Goal: Information Seeking & Learning: Learn about a topic

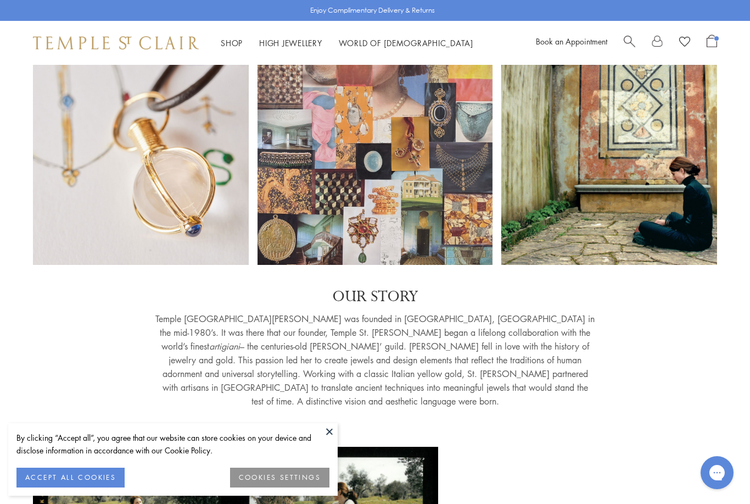
click at [331, 439] on button at bounding box center [329, 431] width 16 height 16
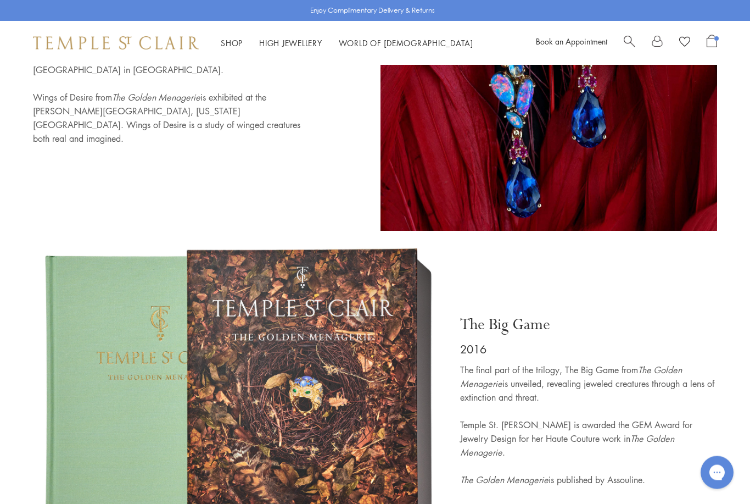
scroll to position [3942, 0]
click at [727, 288] on div "The Big Game 2016 The final part of the trilogy, The Big Game from The Golden M…" at bounding box center [375, 402] width 750 height 311
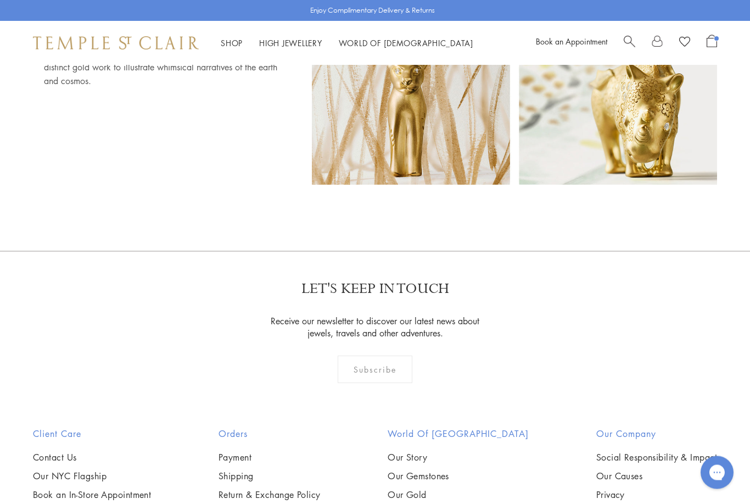
scroll to position [6712, 0]
click at [442, 487] on link "Our Gold" at bounding box center [458, 493] width 141 height 12
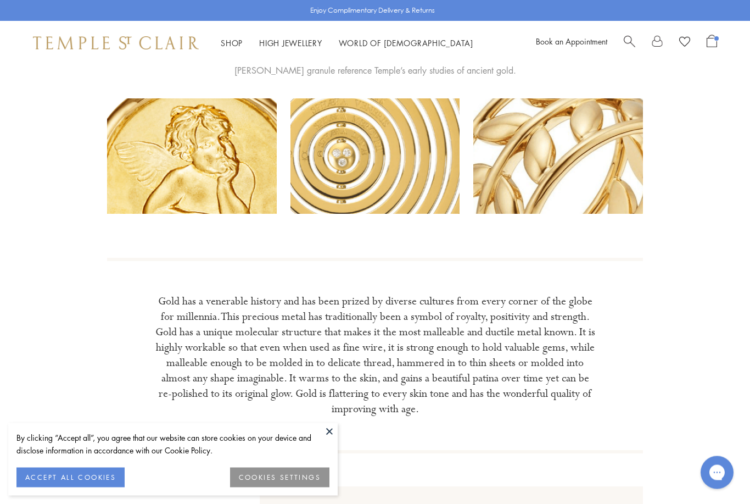
scroll to position [85, 0]
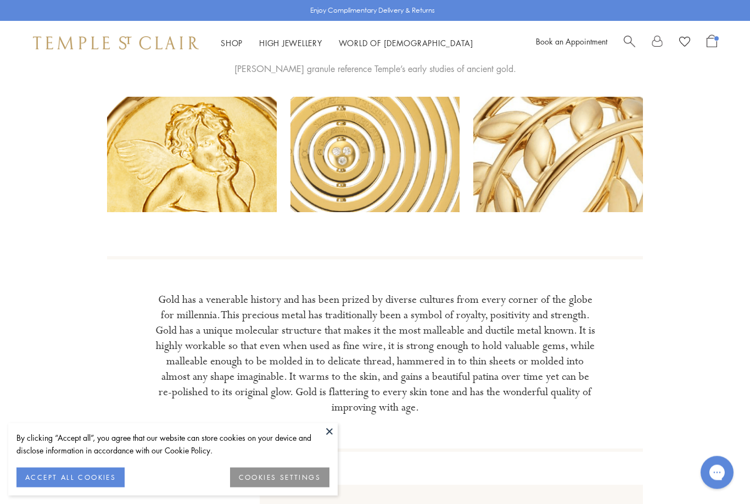
click at [332, 439] on button at bounding box center [329, 431] width 16 height 16
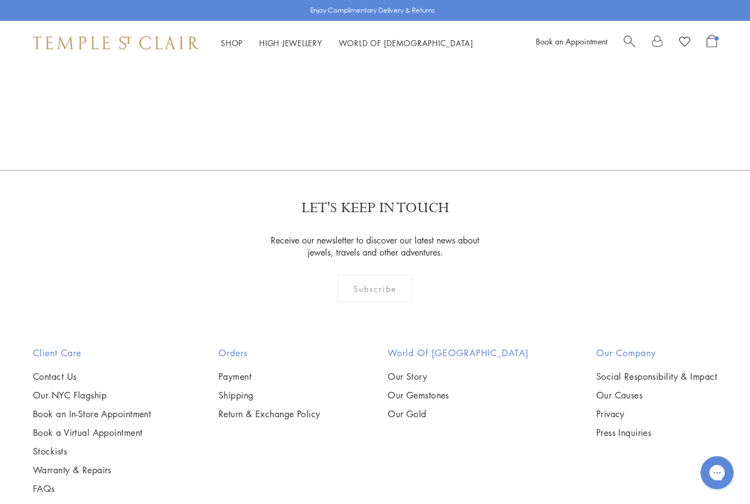
scroll to position [1298, 0]
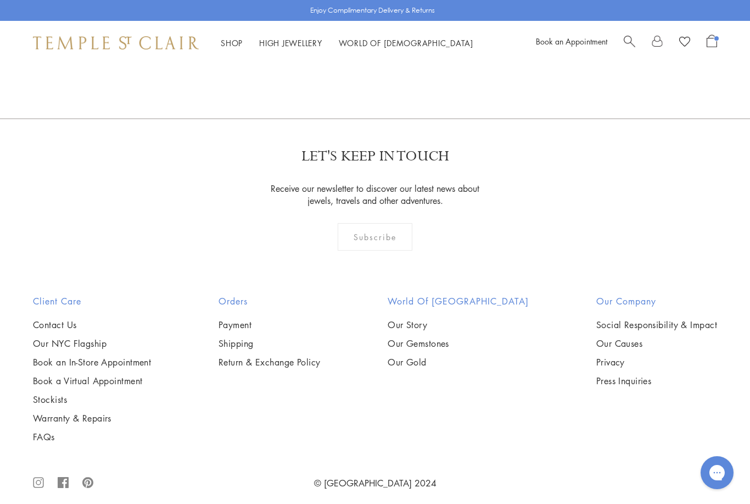
click at [477, 349] on link "Our Gemstones" at bounding box center [458, 343] width 141 height 12
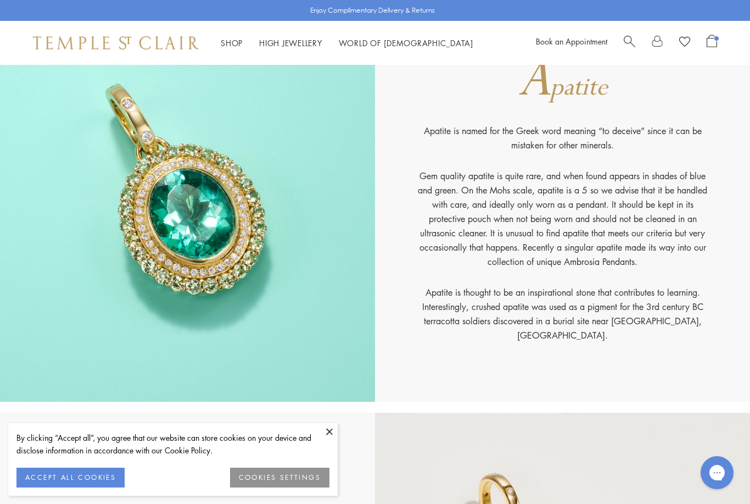
scroll to position [490, 0]
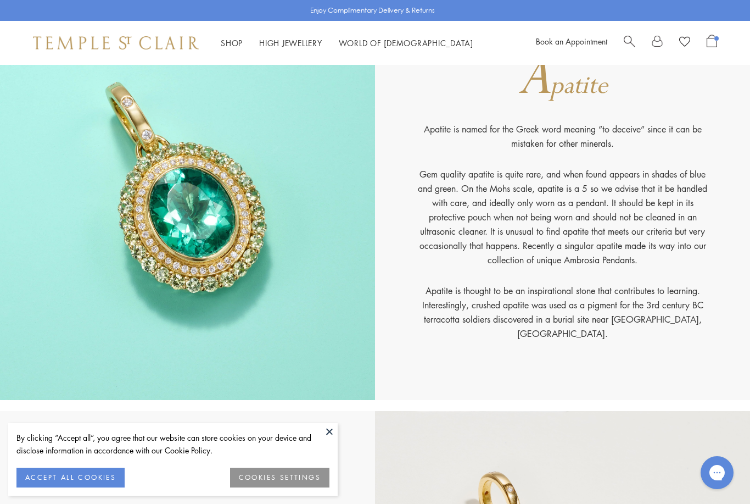
click at [691, 325] on p "Apatite is thought to be an inspirational stone that contributes to learning. I…" at bounding box center [563, 311] width 297 height 57
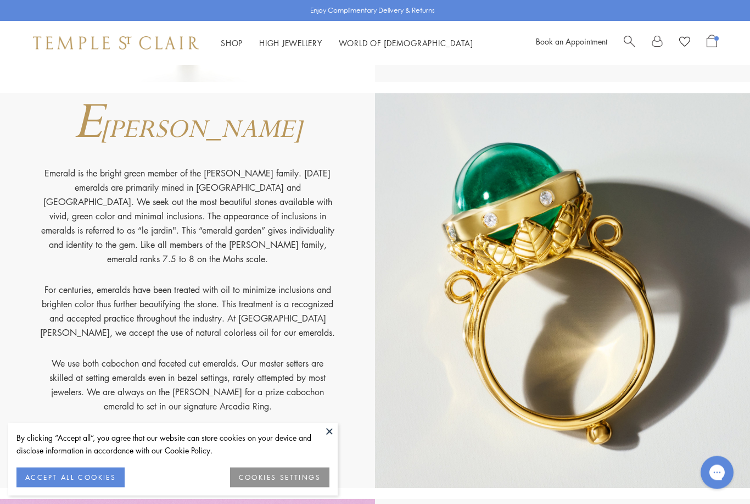
scroll to position [2438, 0]
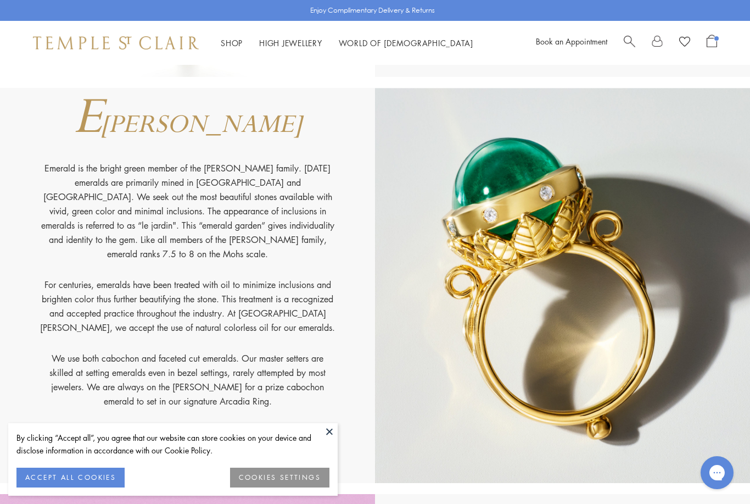
click at [333, 439] on button at bounding box center [329, 431] width 16 height 16
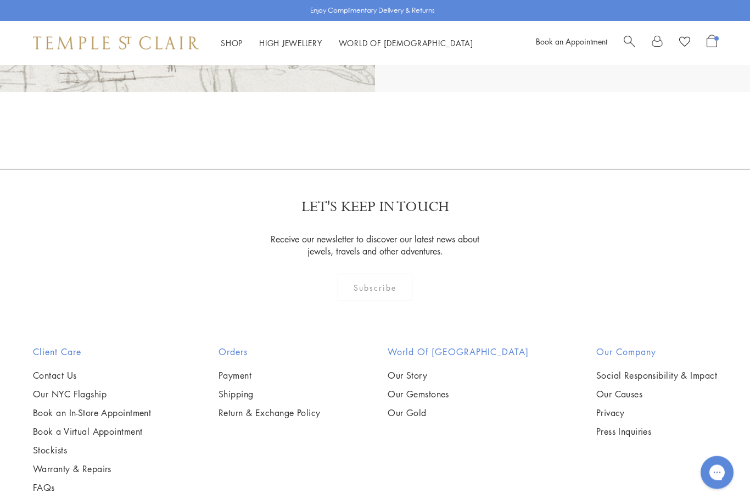
scroll to position [13010, 0]
